Goal: Task Accomplishment & Management: Use online tool/utility

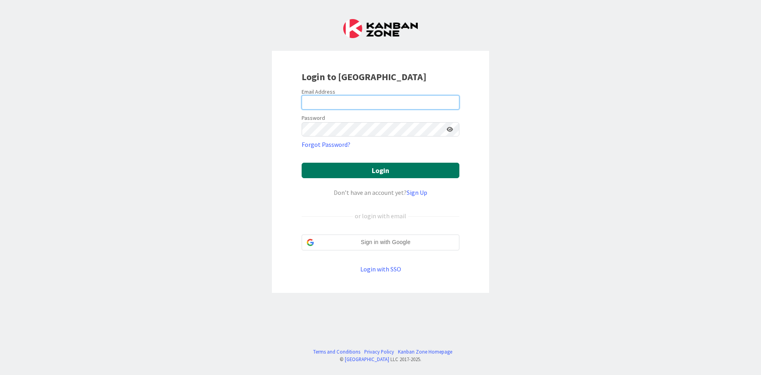
type input "[EMAIL_ADDRESS][DOMAIN_NAME]"
click at [357, 168] on button "Login" at bounding box center [381, 170] width 158 height 15
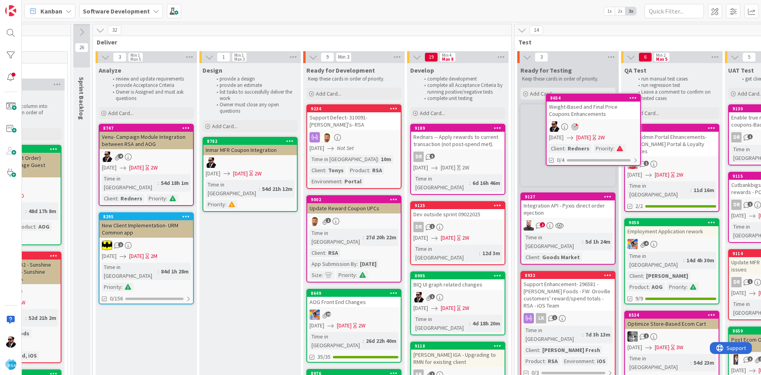
scroll to position [0, 707]
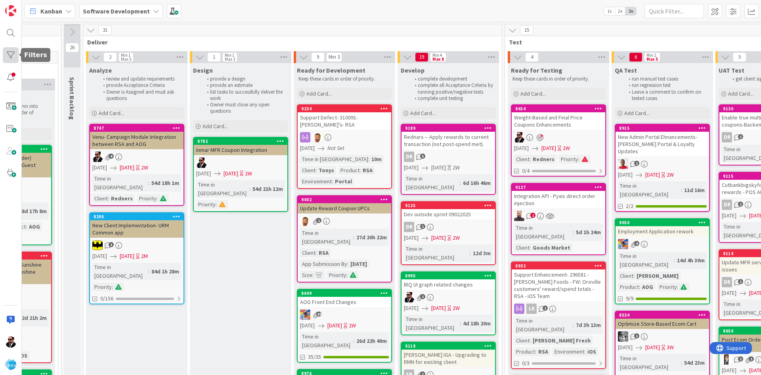
click at [6, 56] on div at bounding box center [11, 55] width 16 height 16
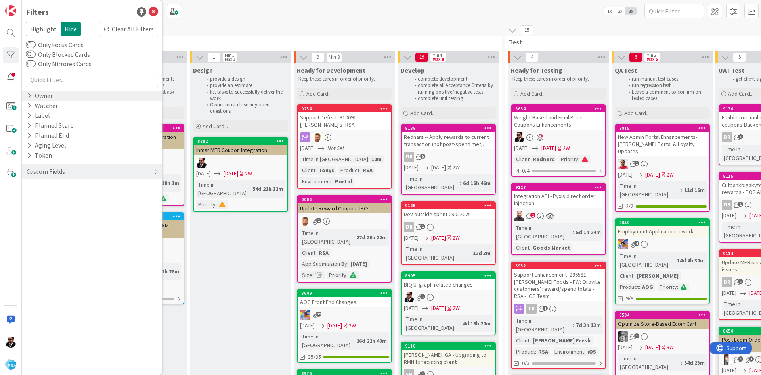
click at [48, 95] on div "Owner" at bounding box center [40, 96] width 28 height 10
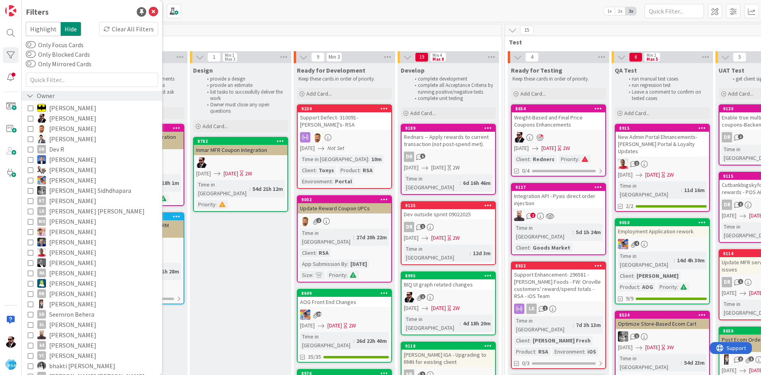
drag, startPoint x: 30, startPoint y: 116, endPoint x: 32, endPoint y: 99, distance: 16.8
click at [30, 117] on icon at bounding box center [31, 118] width 6 height 6
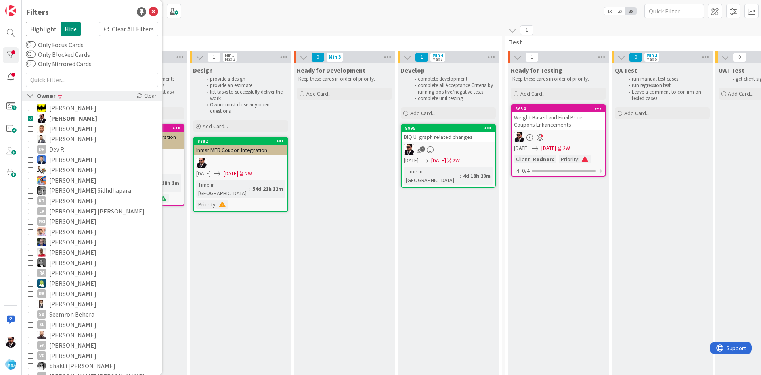
click at [31, 97] on icon at bounding box center [30, 95] width 7 height 7
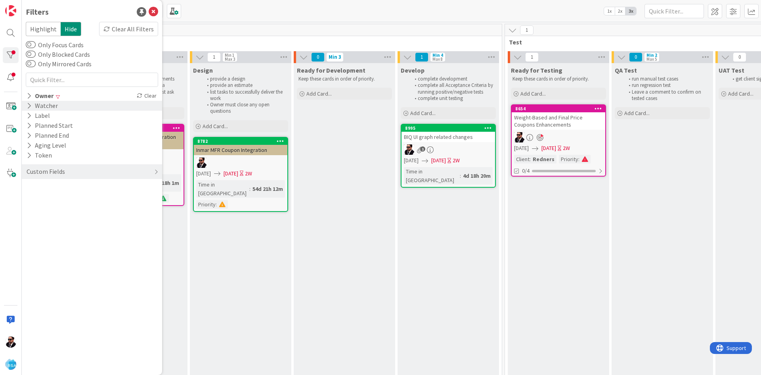
click at [30, 107] on icon at bounding box center [29, 105] width 5 height 7
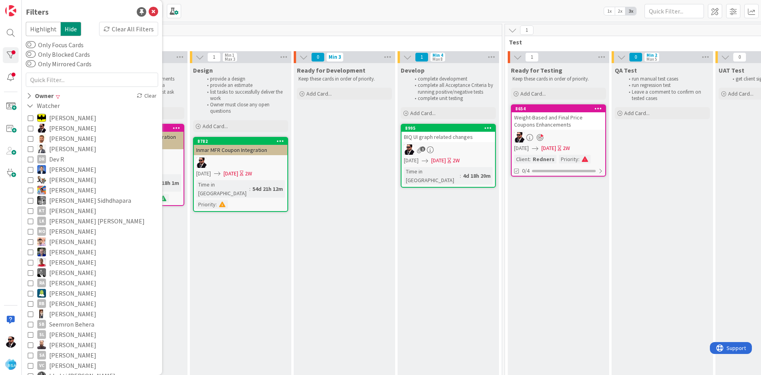
click at [30, 128] on icon at bounding box center [31, 128] width 6 height 6
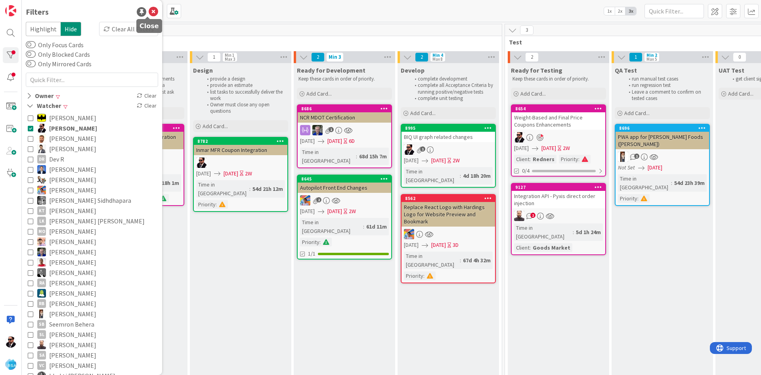
click at [149, 13] on icon at bounding box center [154, 12] width 10 height 10
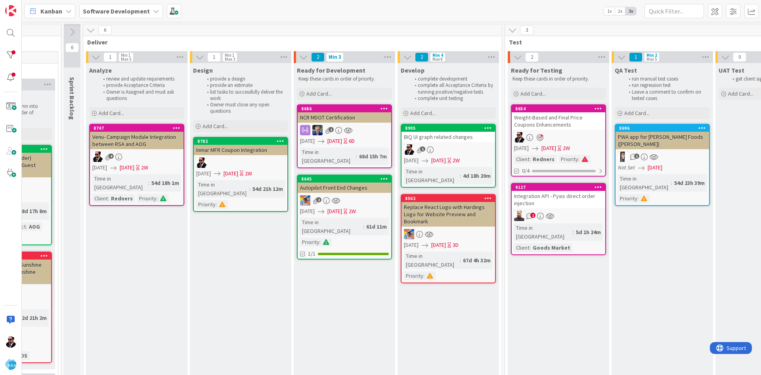
scroll to position [0, 717]
